Goal: Information Seeking & Learning: Check status

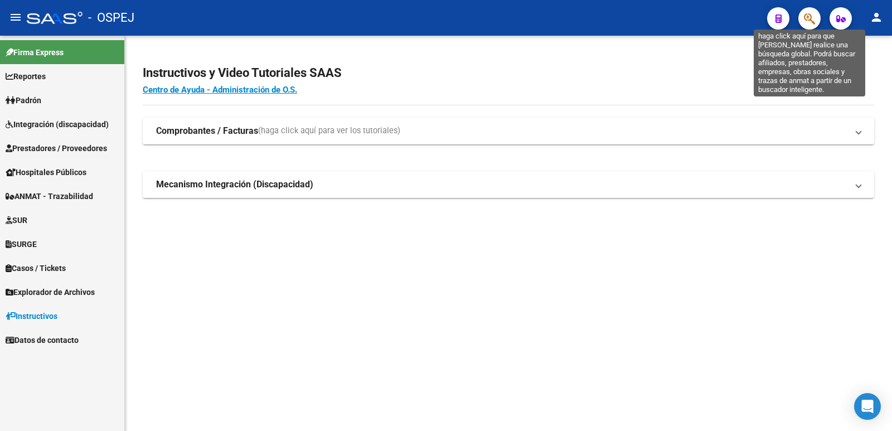
click at [805, 17] on icon "button" at bounding box center [809, 18] width 11 height 13
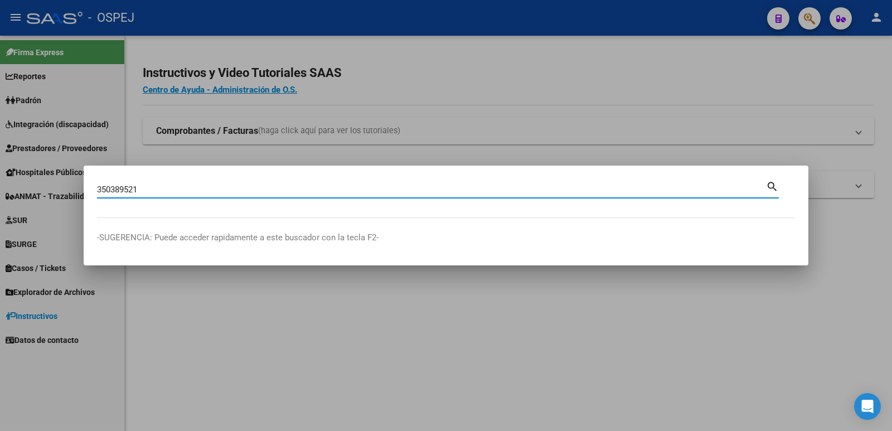
type input "350389521"
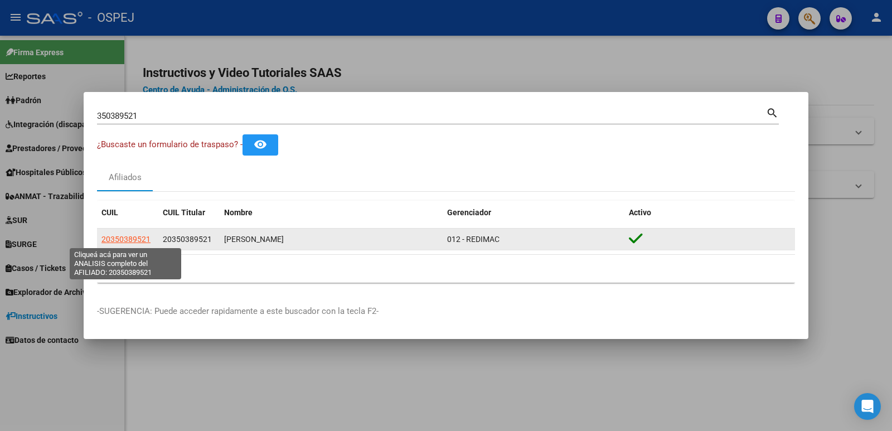
click at [131, 241] on span "20350389521" at bounding box center [125, 239] width 49 height 9
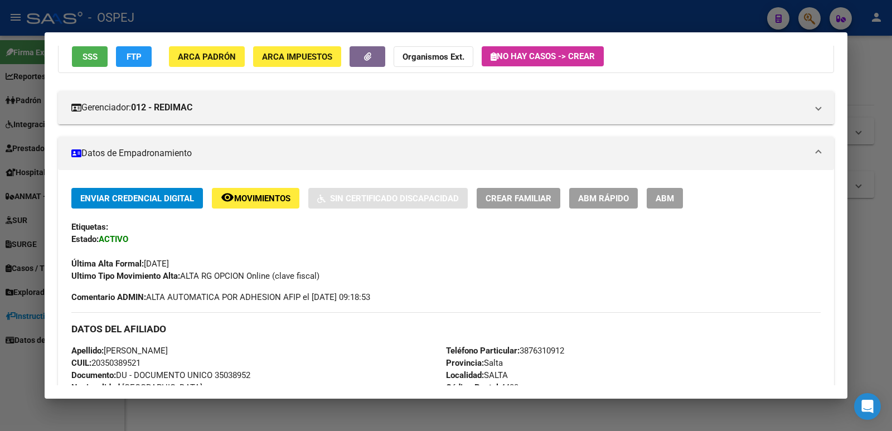
scroll to position [111, 0]
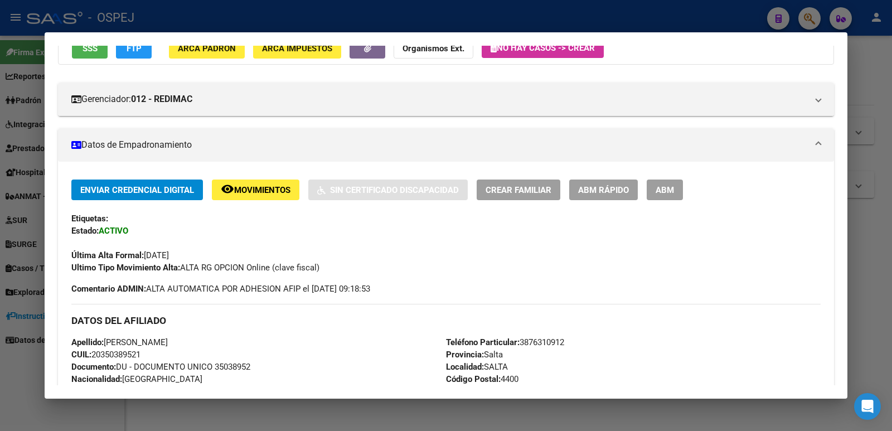
click at [439, 22] on div at bounding box center [446, 215] width 892 height 431
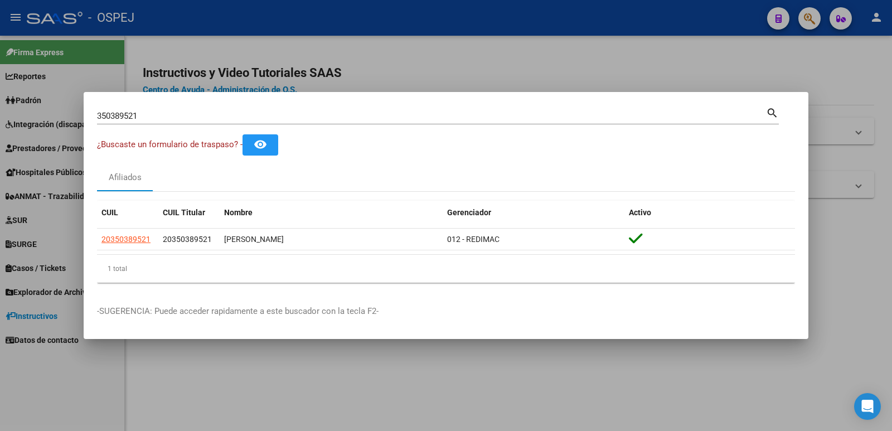
click at [439, 22] on div at bounding box center [446, 215] width 892 height 431
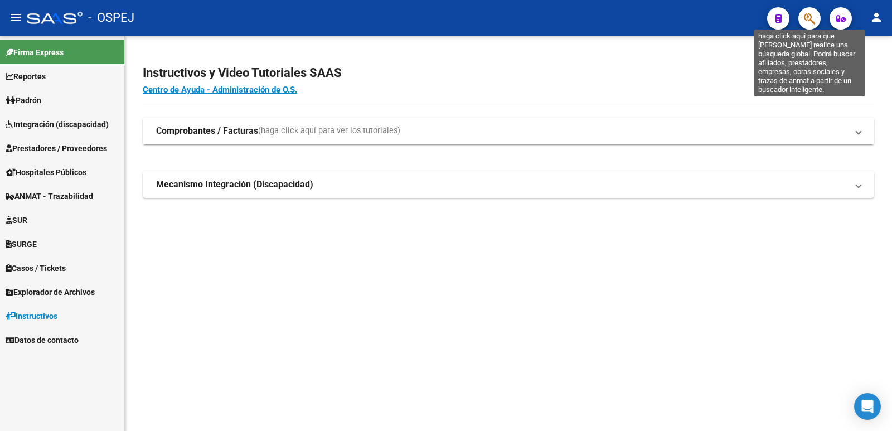
click at [810, 20] on icon "button" at bounding box center [809, 18] width 11 height 13
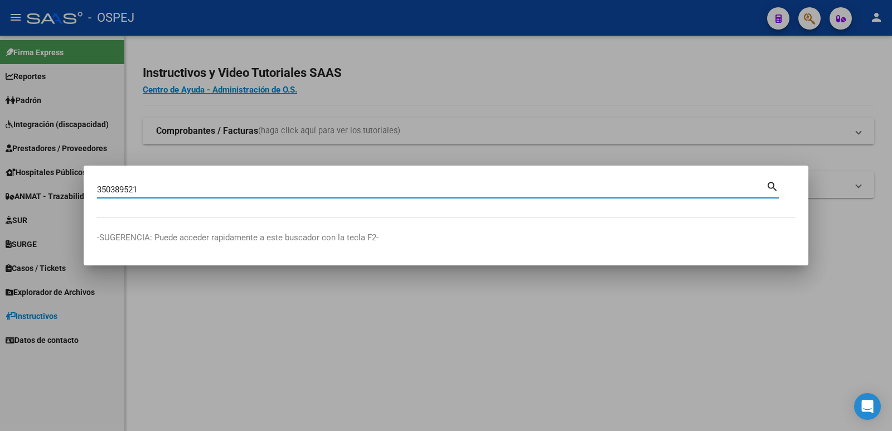
type input "350389521"
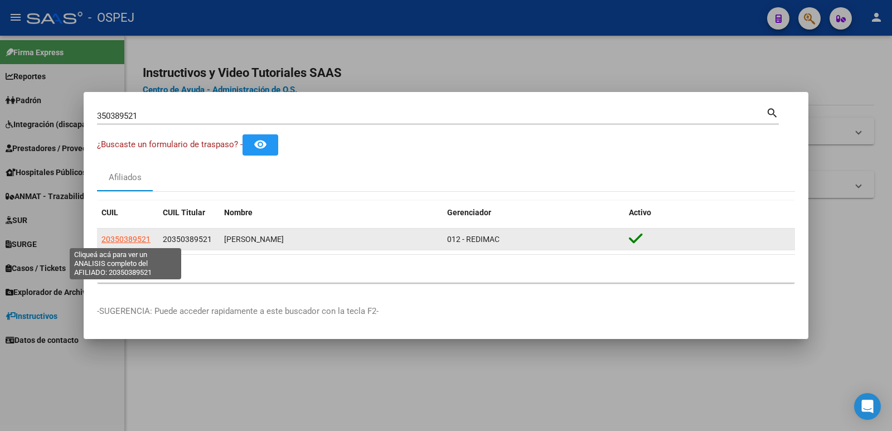
click at [115, 241] on span "20350389521" at bounding box center [125, 239] width 49 height 9
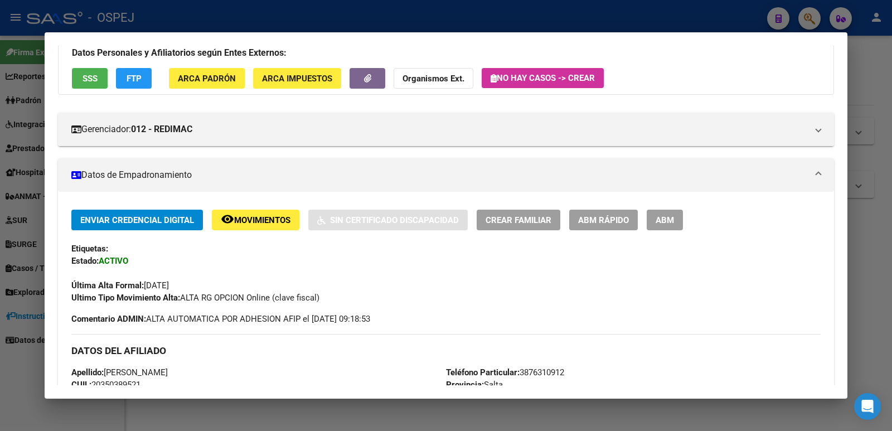
scroll to position [0, 0]
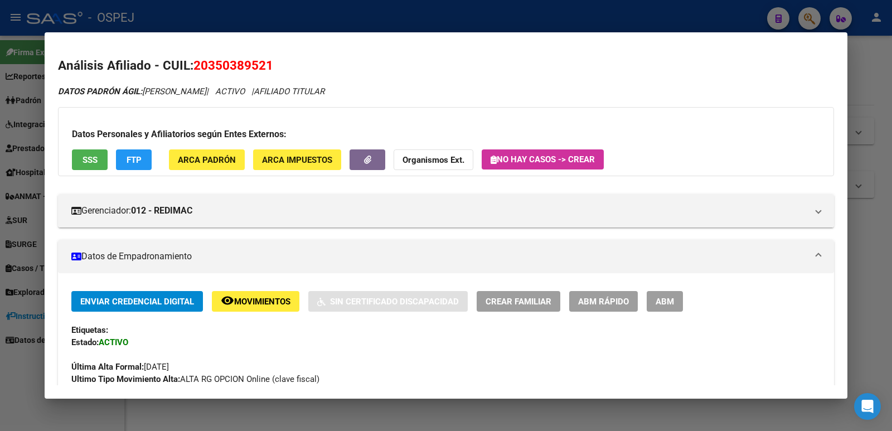
click at [402, 11] on div at bounding box center [446, 215] width 892 height 431
